Goal: Navigation & Orientation: Find specific page/section

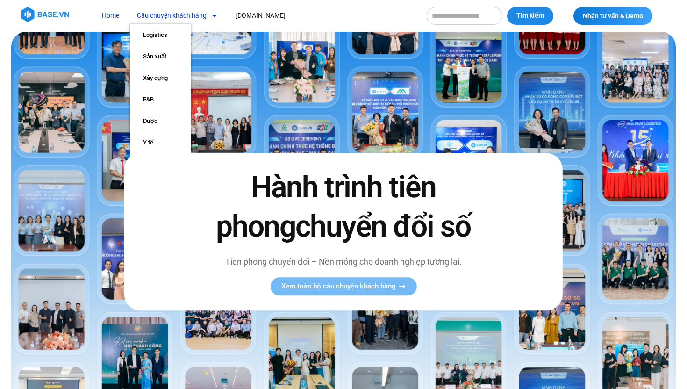
click at [208, 17] on span "Menu" at bounding box center [212, 16] width 11 height 16
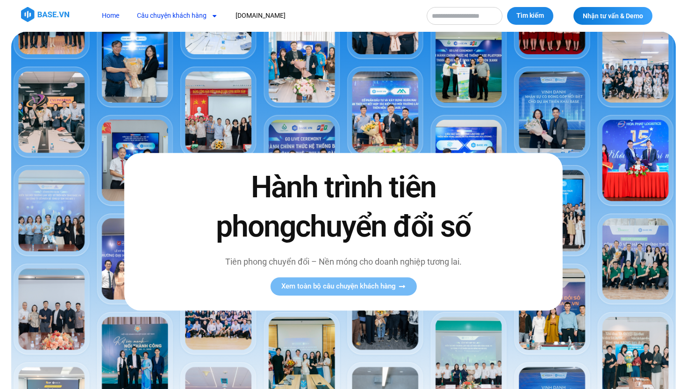
click at [208, 17] on span "Menu" at bounding box center [212, 16] width 11 height 16
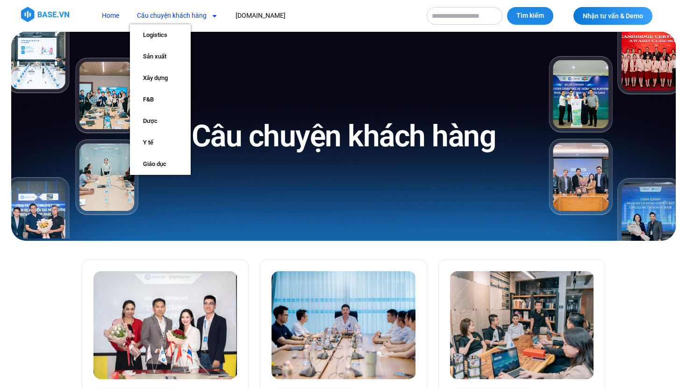
click at [101, 19] on link "Home" at bounding box center [110, 15] width 31 height 17
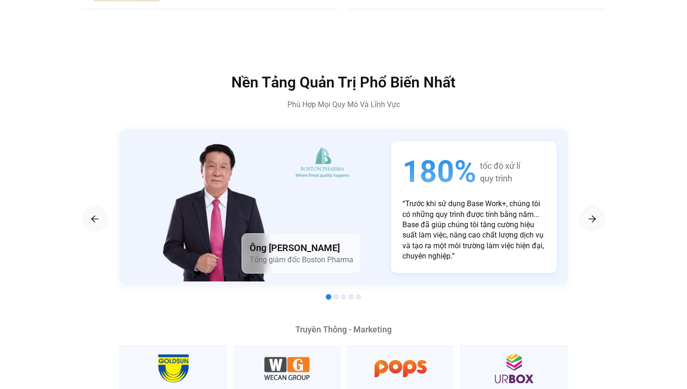
scroll to position [1591, 0]
